Goal: Task Accomplishment & Management: Use online tool/utility

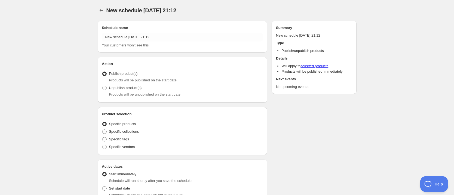
radio input "true"
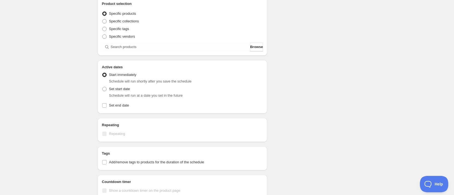
scroll to position [123, 0]
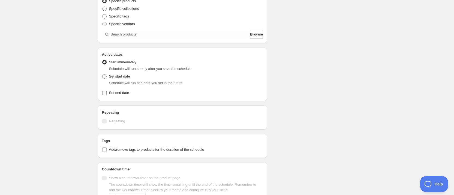
click at [103, 93] on input "Set end date" at bounding box center [104, 93] width 4 height 4
checkbox input "true"
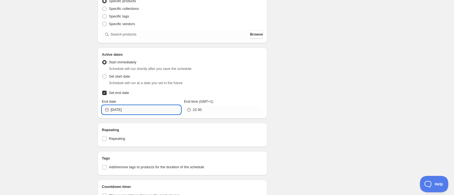
click at [144, 112] on input "[DATE]" at bounding box center [146, 109] width 70 height 9
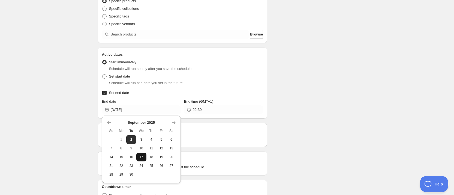
click at [139, 158] on span "17" at bounding box center [142, 157] width 6 height 4
type input "[DATE]"
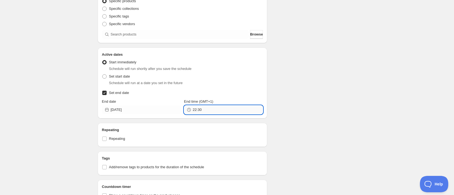
click at [210, 111] on input "22:30" at bounding box center [228, 109] width 70 height 9
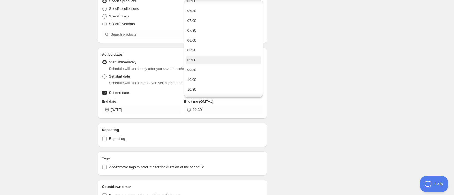
click at [209, 60] on button "09:00" at bounding box center [224, 60] width 76 height 9
type input "09:00"
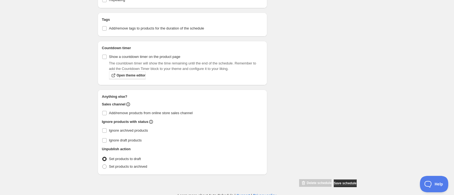
scroll to position [264, 0]
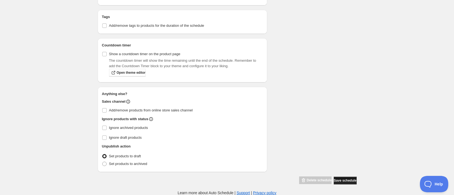
click at [348, 183] on button "Save schedule" at bounding box center [345, 180] width 23 height 8
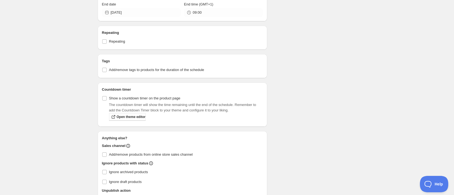
scroll to position [308, 0]
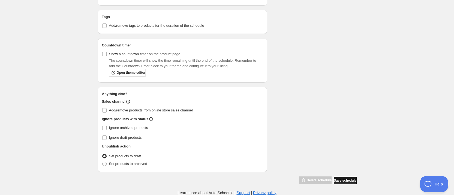
click at [344, 181] on span "Save schedule" at bounding box center [345, 180] width 23 height 4
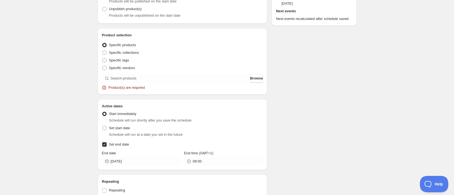
scroll to position [104, 0]
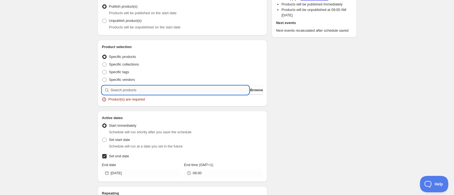
click at [153, 91] on input "search" at bounding box center [180, 90] width 139 height 9
type input "a"
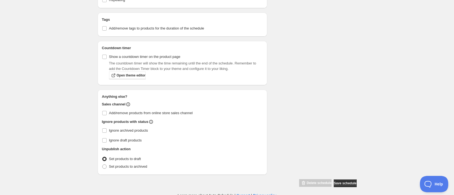
scroll to position [319, 0]
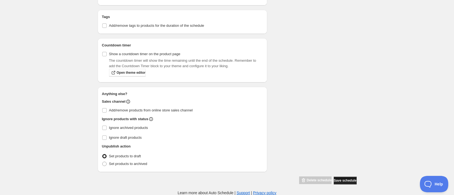
click at [345, 177] on button "Save schedule" at bounding box center [345, 180] width 23 height 8
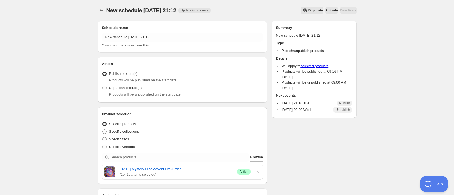
scroll to position [41, 0]
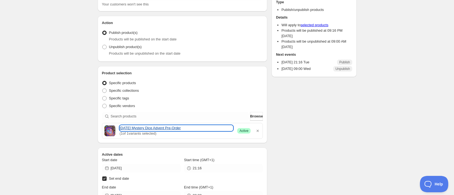
click at [177, 128] on link "[DATE] Mystery Dice Advent Pre-Order" at bounding box center [176, 127] width 113 height 5
click at [164, 127] on link "[DATE] Mystery Dice Advent Pre-Order" at bounding box center [176, 127] width 113 height 5
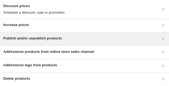
click at [108, 38] on div "Publish and/or unpublish products" at bounding box center [84, 38] width 163 height 7
